Goal: Check status: Check status

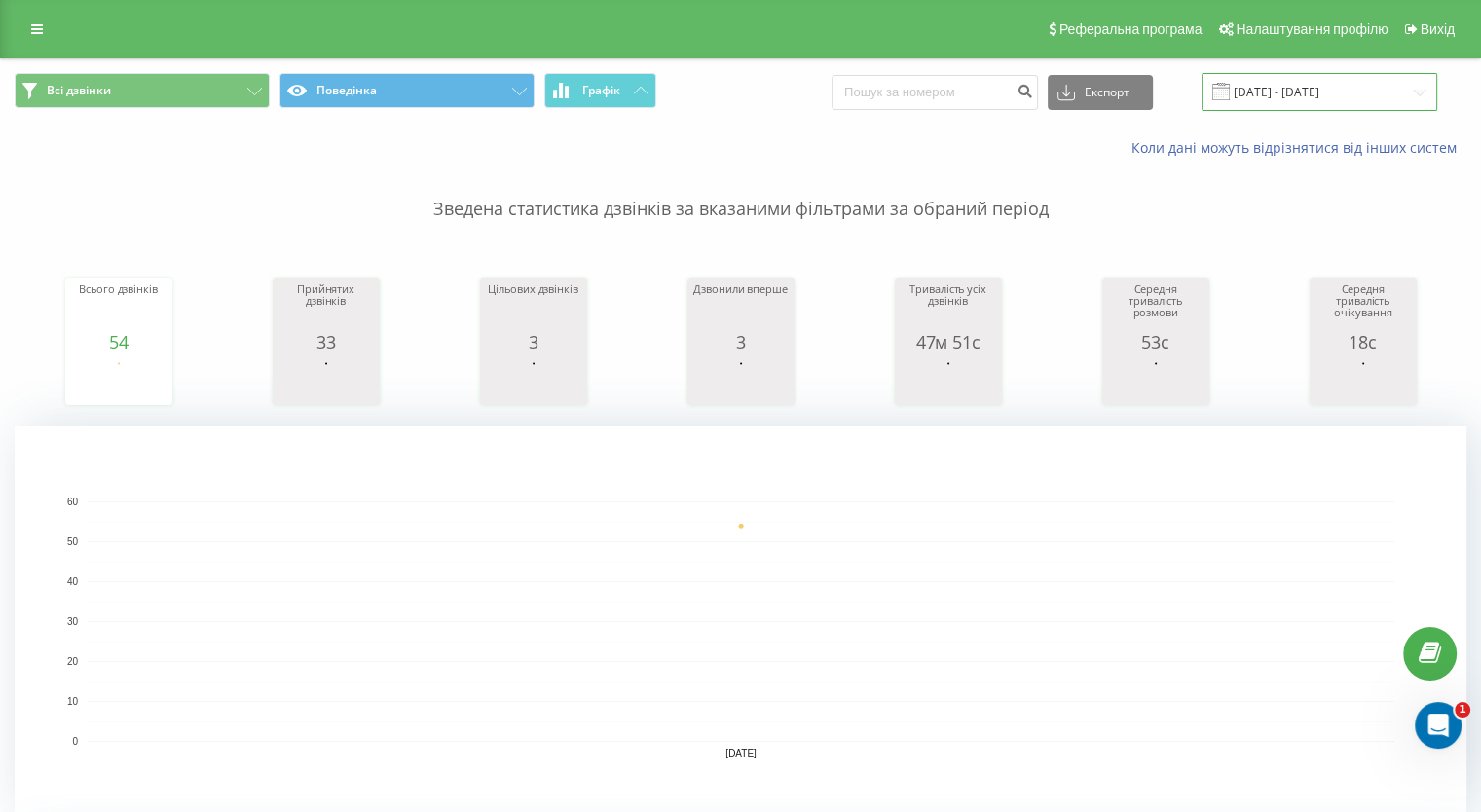
click at [1273, 90] on input "22.09.2025 - 22.09.2025" at bounding box center [1319, 92] width 236 height 38
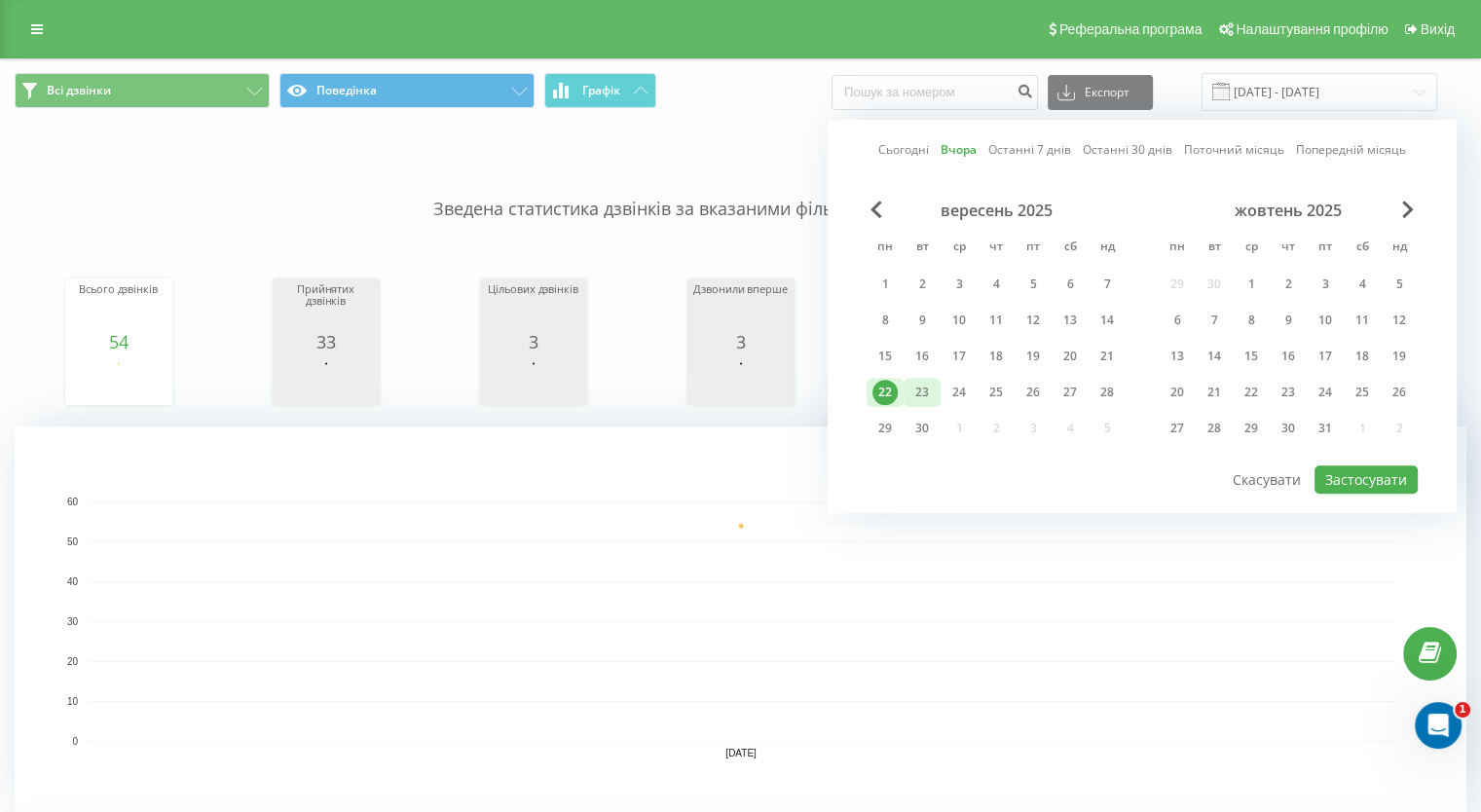
click at [932, 384] on div "23" at bounding box center [922, 392] width 25 height 25
click at [1362, 475] on button "Застосувати" at bounding box center [1365, 478] width 103 height 28
type input "[DATE] - [DATE]"
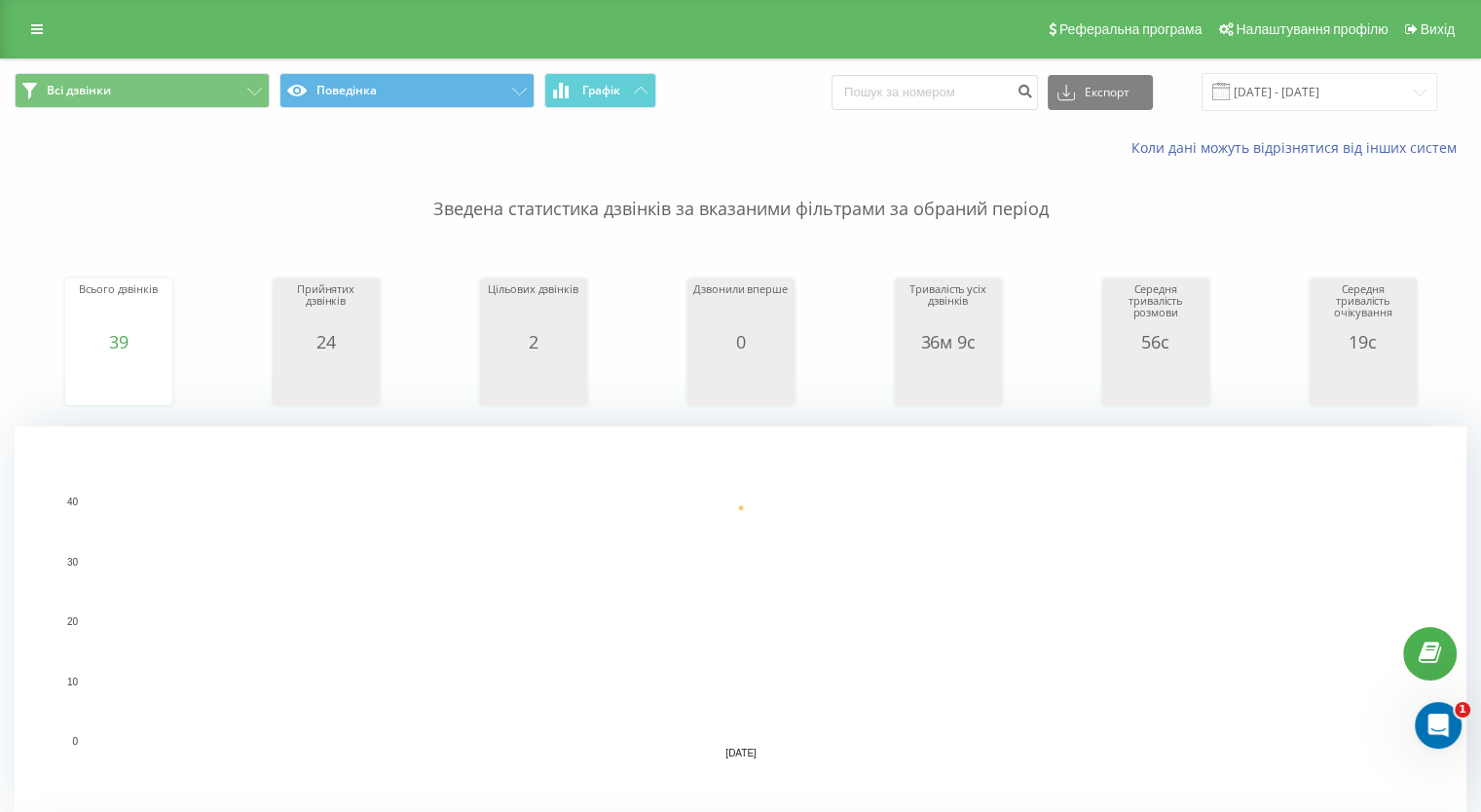
click at [1199, 470] on rect "A chart." at bounding box center [740, 621] width 1452 height 389
click at [1245, 475] on rect "A chart." at bounding box center [740, 621] width 1452 height 389
